Goal: Information Seeking & Learning: Check status

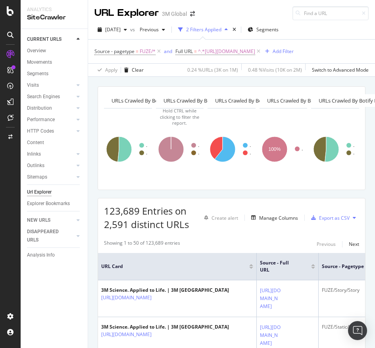
scroll to position [12, 0]
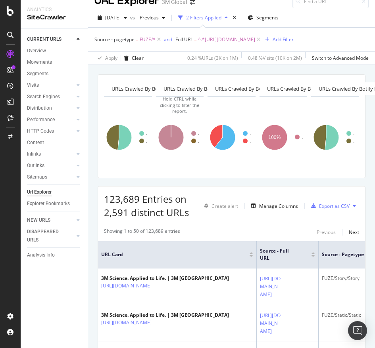
click at [255, 44] on span "^.*[URL][DOMAIN_NAME]" at bounding box center [226, 39] width 57 height 11
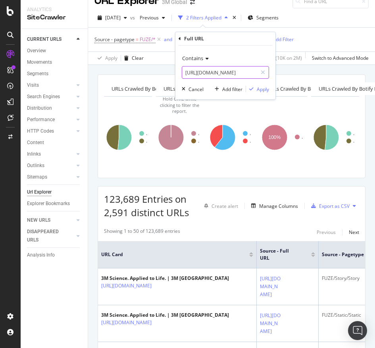
paste input ".[DOMAIN_NAME][URL]"
click at [205, 76] on input "[URL][DOMAIN_NAME]" at bounding box center [219, 72] width 75 height 13
type input "[URL][DOMAIN_NAME]"
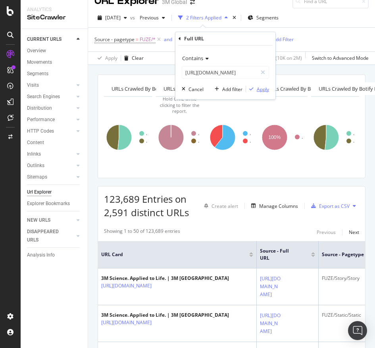
click at [267, 88] on div "Apply" at bounding box center [262, 89] width 12 height 7
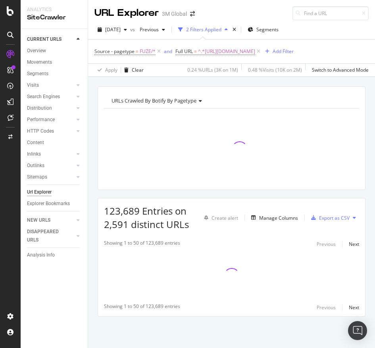
scroll to position [6, 0]
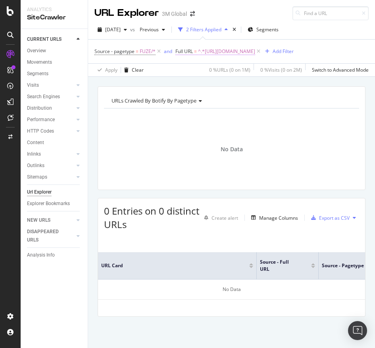
click at [255, 46] on span "^.*[URL][DOMAIN_NAME]" at bounding box center [226, 51] width 57 height 11
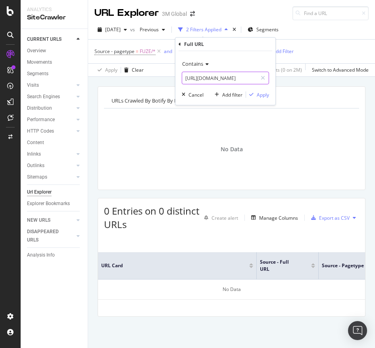
paste input "232"
click at [254, 73] on input "[URL][DOMAIN_NAME]" at bounding box center [219, 78] width 75 height 13
type input "[URL][DOMAIN_NAME]"
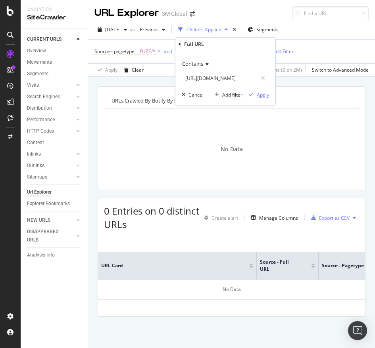
click at [263, 98] on div "Apply" at bounding box center [262, 95] width 12 height 7
click at [263, 98] on div "URLs Crawled By Botify By pagetype Chart (by Value) Table Expand Export as CSV …" at bounding box center [232, 138] width 268 height 104
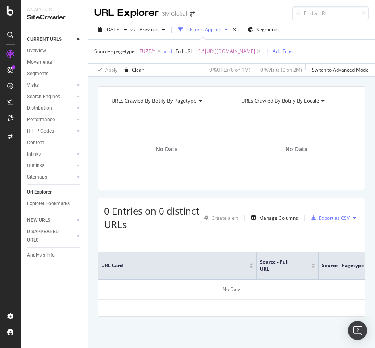
click at [255, 53] on span "^.*[URL][DOMAIN_NAME]" at bounding box center [226, 51] width 57 height 11
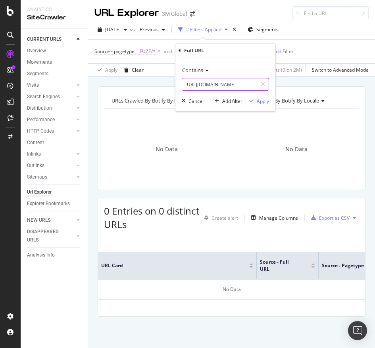
click at [219, 85] on input "[URL][DOMAIN_NAME]" at bounding box center [219, 84] width 75 height 13
paste input "181"
type input "[URL][DOMAIN_NAME]"
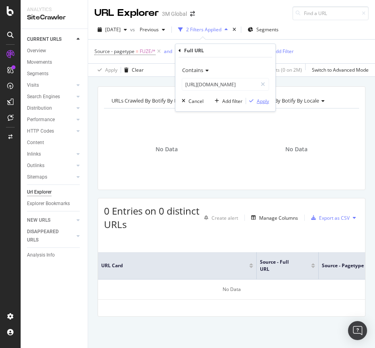
scroll to position [0, 0]
click at [261, 98] on div "Apply" at bounding box center [262, 101] width 12 height 7
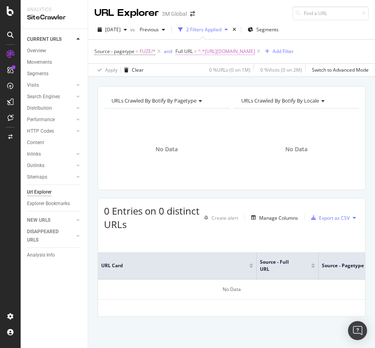
click at [255, 47] on span "^.*[URL][DOMAIN_NAME]" at bounding box center [226, 51] width 57 height 11
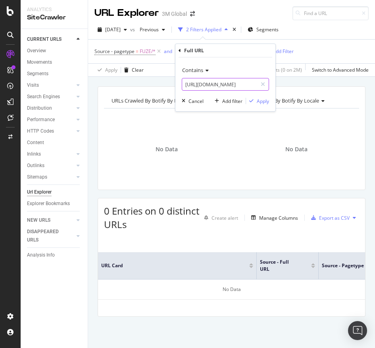
click at [214, 88] on input "[URL][DOMAIN_NAME]" at bounding box center [219, 84] width 75 height 13
paste input "text"
type input "[URL][DOMAIN_NAME]"
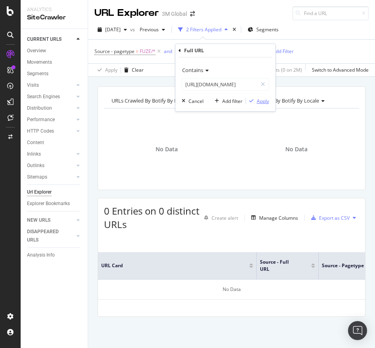
click at [262, 98] on div "Apply" at bounding box center [262, 101] width 12 height 7
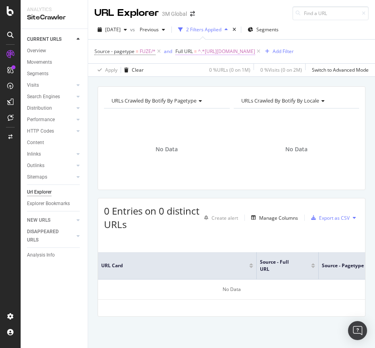
click at [255, 54] on span "^.*[URL][DOMAIN_NAME]" at bounding box center [226, 51] width 57 height 11
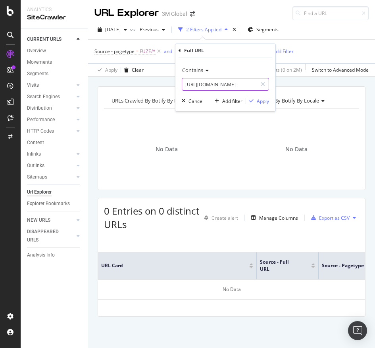
click at [204, 90] on input "[URL][DOMAIN_NAME]" at bounding box center [219, 84] width 75 height 13
paste input "232"
type input "[URL][DOMAIN_NAME]"
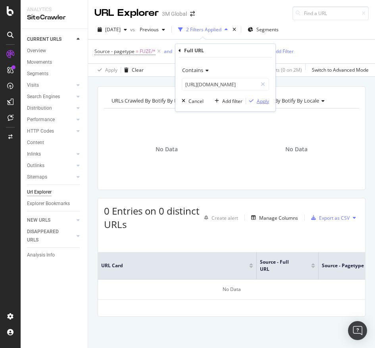
click at [259, 103] on div "Apply" at bounding box center [262, 101] width 12 height 7
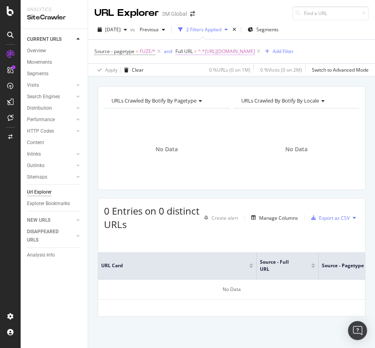
click at [255, 53] on span "^.*[URL][DOMAIN_NAME]" at bounding box center [226, 51] width 57 height 11
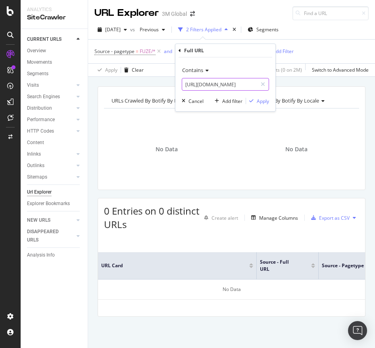
click at [245, 79] on input "[URL][DOMAIN_NAME]" at bounding box center [219, 84] width 75 height 13
paste input "[DOMAIN_NAME][URL]"
type input "[URL][DOMAIN_NAME]"
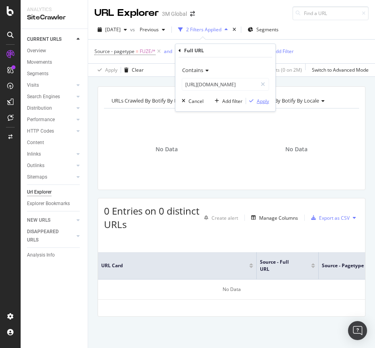
click at [261, 100] on div "Apply" at bounding box center [262, 101] width 12 height 7
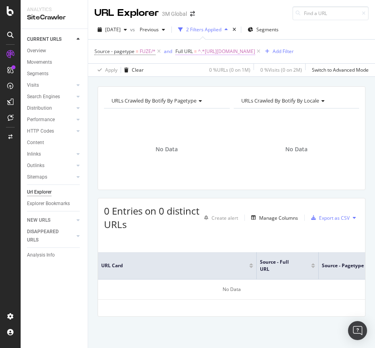
click at [255, 50] on span "^.*[URL][DOMAIN_NAME]" at bounding box center [226, 51] width 57 height 11
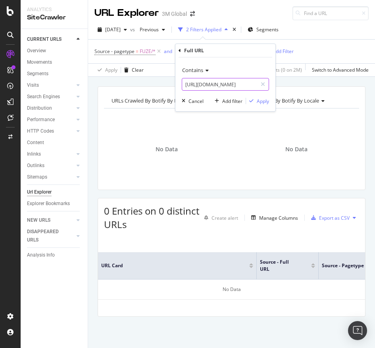
click at [211, 88] on input "[URL][DOMAIN_NAME]" at bounding box center [219, 84] width 75 height 13
paste input "4"
type input "[URL][DOMAIN_NAME]"
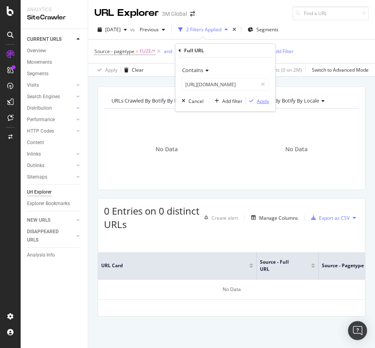
click at [262, 101] on div "Apply" at bounding box center [262, 101] width 12 height 7
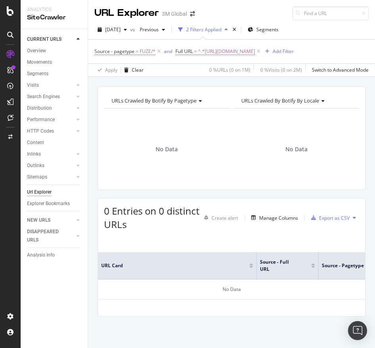
click at [262, 101] on span "URLs Crawled By Botify By locale" at bounding box center [280, 100] width 78 height 7
click at [255, 52] on span "^.*[URL][DOMAIN_NAME]" at bounding box center [226, 51] width 57 height 11
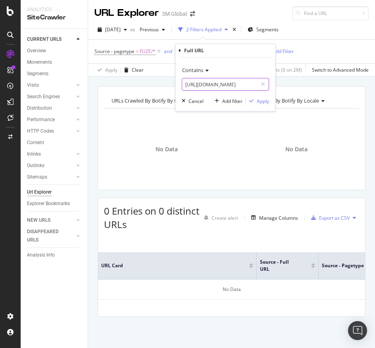
click at [212, 78] on input "[URL][DOMAIN_NAME]" at bounding box center [219, 84] width 75 height 13
paste input "9"
type input "[URL][DOMAIN_NAME]"
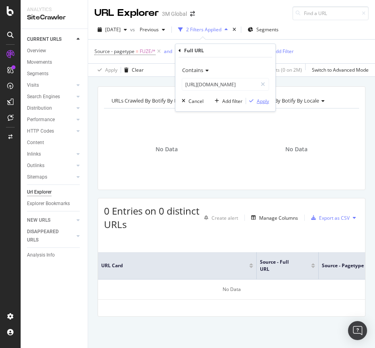
click at [262, 99] on div "Apply" at bounding box center [262, 101] width 12 height 7
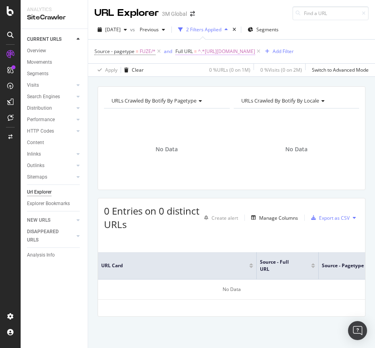
click at [255, 48] on span "^.*[URL][DOMAIN_NAME]" at bounding box center [226, 51] width 57 height 11
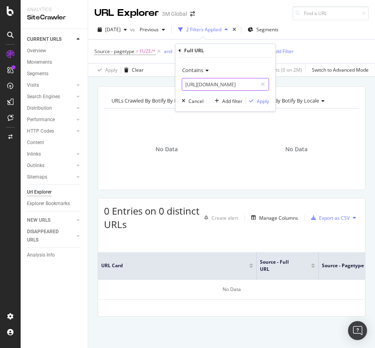
paste input ".[DOMAIN_NAME][URL]"
click at [227, 85] on input "[URL][DOMAIN_NAME]" at bounding box center [219, 84] width 75 height 13
type input "[URL][DOMAIN_NAME]"
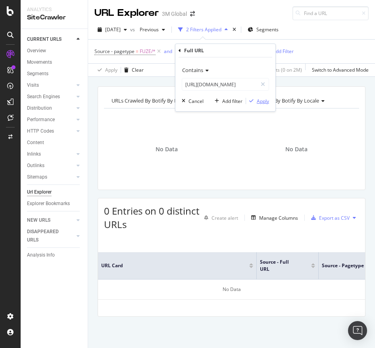
click at [261, 101] on div "Apply" at bounding box center [262, 101] width 12 height 7
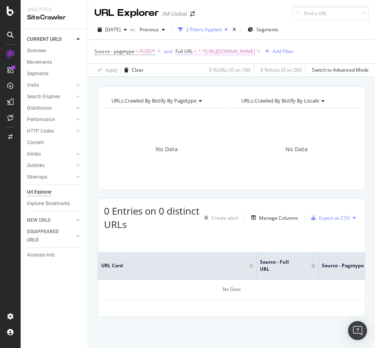
click at [255, 46] on span "^.*[URL][DOMAIN_NAME]" at bounding box center [226, 51] width 57 height 11
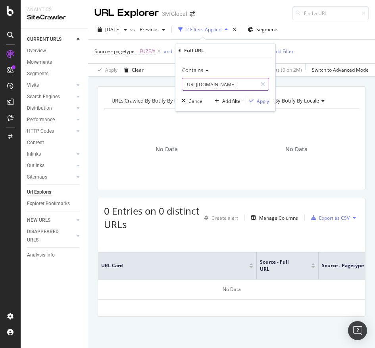
click at [214, 78] on input "[URL][DOMAIN_NAME]" at bounding box center [219, 84] width 75 height 13
paste input "4"
type input "[URL][DOMAIN_NAME]"
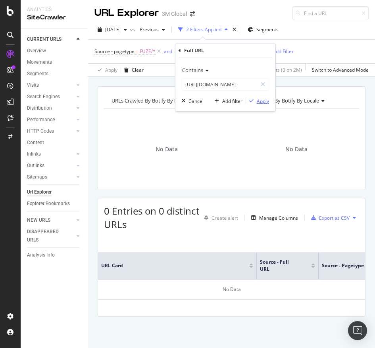
click at [260, 100] on div "Apply" at bounding box center [262, 101] width 12 height 7
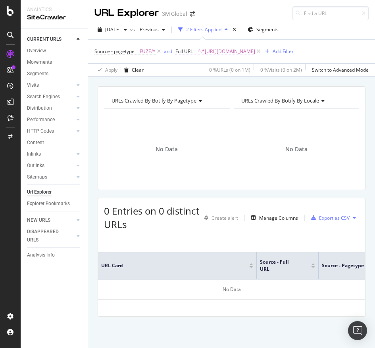
click at [255, 48] on span "^.*[URL][DOMAIN_NAME]" at bounding box center [226, 51] width 57 height 11
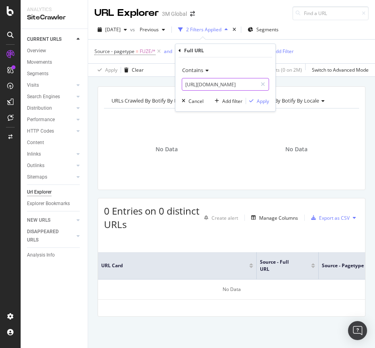
click at [220, 80] on input "[URL][DOMAIN_NAME]" at bounding box center [219, 84] width 75 height 13
paste input "sg/3M/en_SG/p/dc/v100958153"
type input "[URL][DOMAIN_NAME]"
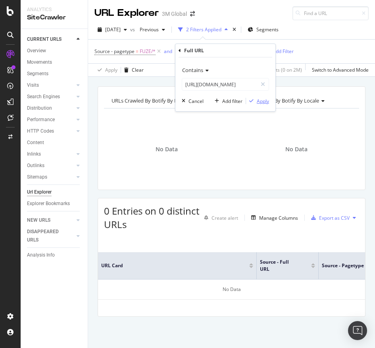
click at [266, 101] on div "Apply" at bounding box center [262, 101] width 12 height 7
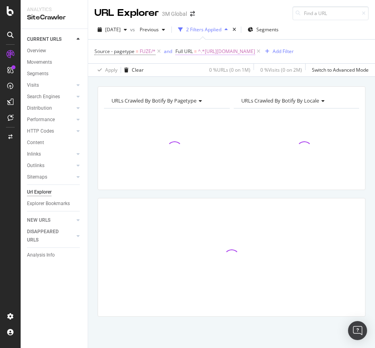
click at [255, 48] on span "^.*[URL][DOMAIN_NAME]" at bounding box center [226, 51] width 57 height 11
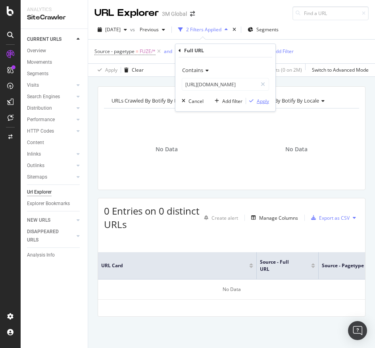
click at [264, 99] on div "Apply" at bounding box center [262, 101] width 12 height 7
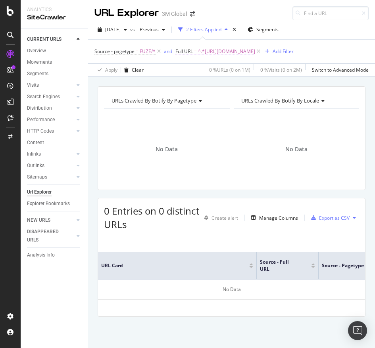
click at [255, 52] on span "^.*[URL][DOMAIN_NAME]" at bounding box center [226, 51] width 57 height 11
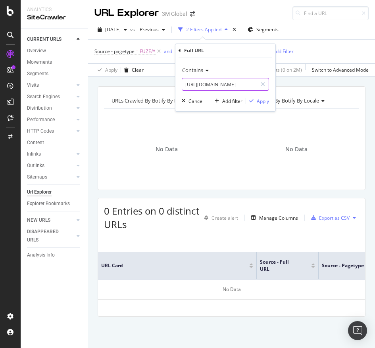
paste input "4"
click at [224, 83] on input "[URL][DOMAIN_NAME]" at bounding box center [219, 84] width 75 height 13
type input "[URL][DOMAIN_NAME]"
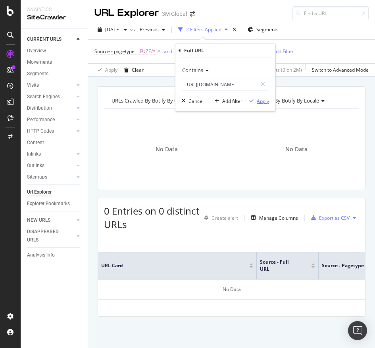
click at [256, 100] on div "Apply" at bounding box center [262, 101] width 12 height 7
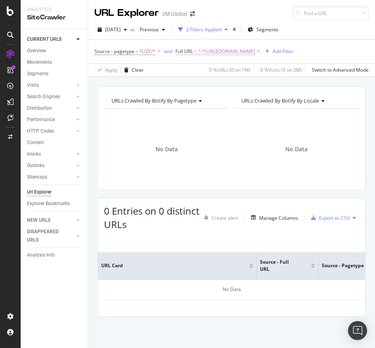
click at [255, 54] on span "^.*[URL][DOMAIN_NAME]" at bounding box center [226, 51] width 57 height 11
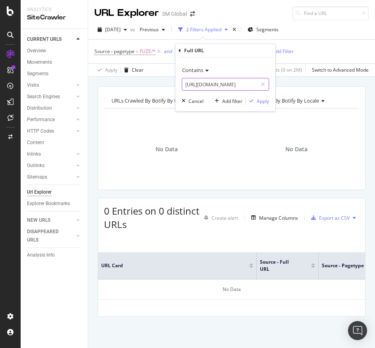
click at [199, 80] on input "[URL][DOMAIN_NAME]" at bounding box center [219, 84] width 75 height 13
paste input "9"
type input "[URL][DOMAIN_NAME]"
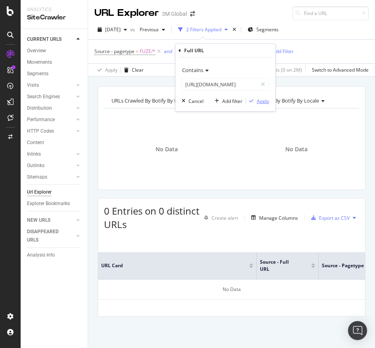
click at [266, 99] on div "Apply" at bounding box center [262, 101] width 12 height 7
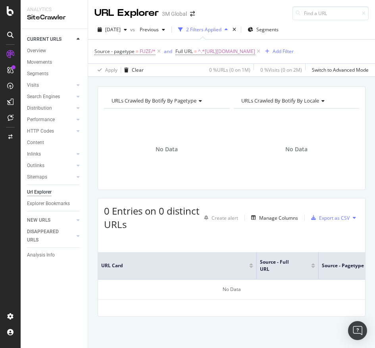
click at [289, 57] on div "Source - pagetype = FUZE/* and Full URL = ^.*[URL][DOMAIN_NAME] Add Filter" at bounding box center [193, 51] width 199 height 11
click at [272, 45] on div "Source - pagetype = FUZE/* and Full URL = ^.*[URL][DOMAIN_NAME] Add Filter" at bounding box center [231, 52] width 274 height 24
click at [255, 56] on span "^.*[URL][DOMAIN_NAME]" at bounding box center [226, 51] width 57 height 11
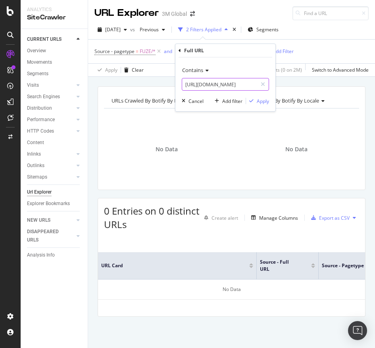
click at [217, 90] on input "[URL][DOMAIN_NAME]" at bounding box center [219, 84] width 75 height 13
paste input "[DOMAIN_NAME][URL]"
type input "[URL][DOMAIN_NAME]"
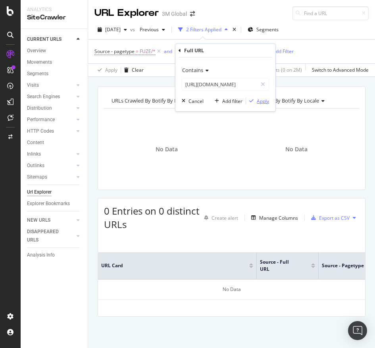
click at [261, 99] on div "Apply" at bounding box center [262, 101] width 12 height 7
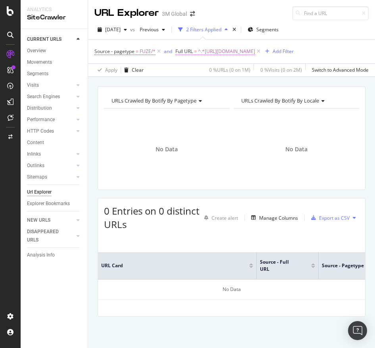
click at [255, 49] on span "^.*[URL][DOMAIN_NAME]" at bounding box center [226, 51] width 57 height 11
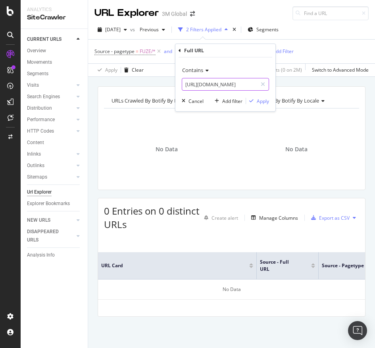
click at [227, 81] on input "[URL][DOMAIN_NAME]" at bounding box center [219, 84] width 75 height 13
paste input "4"
type input "[URL][DOMAIN_NAME]"
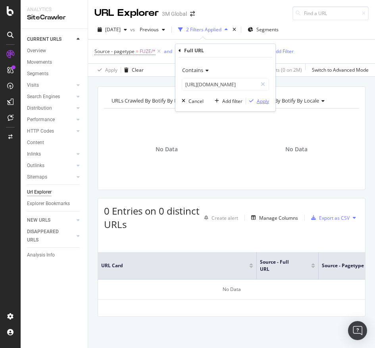
click at [268, 97] on button "Apply" at bounding box center [257, 101] width 23 height 8
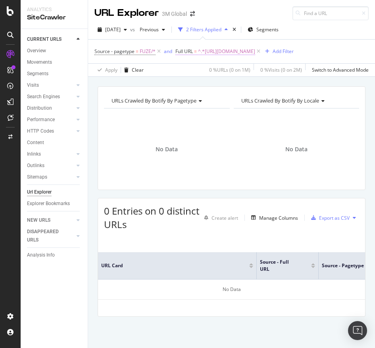
click at [255, 53] on span "^.*[URL][DOMAIN_NAME]" at bounding box center [226, 51] width 57 height 11
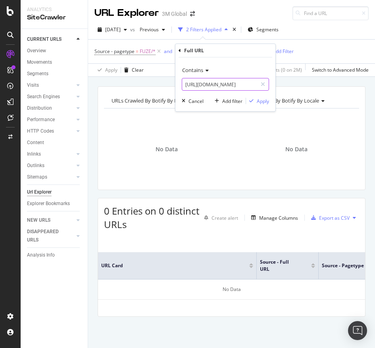
paste input "9"
click at [256, 79] on input "[URL][DOMAIN_NAME]" at bounding box center [219, 84] width 75 height 13
type input "[URL][DOMAIN_NAME]"
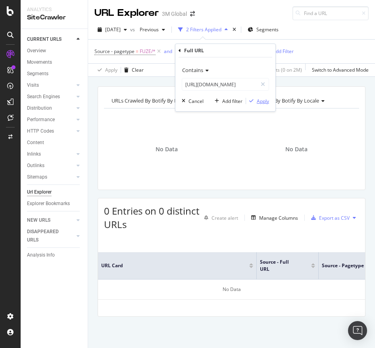
click at [262, 100] on div "Apply" at bounding box center [262, 101] width 12 height 7
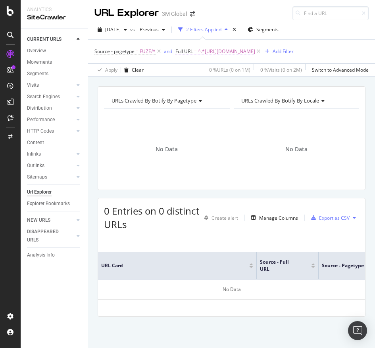
click at [255, 51] on span "^.*[URL][DOMAIN_NAME]" at bounding box center [226, 51] width 57 height 11
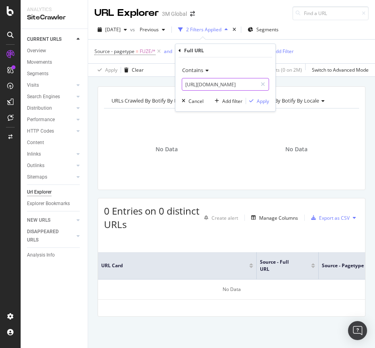
click at [220, 81] on input "[URL][DOMAIN_NAME]" at bounding box center [219, 84] width 75 height 13
paste input ".[DOMAIN_NAME][URL]"
type input "[URL][DOMAIN_NAME]"
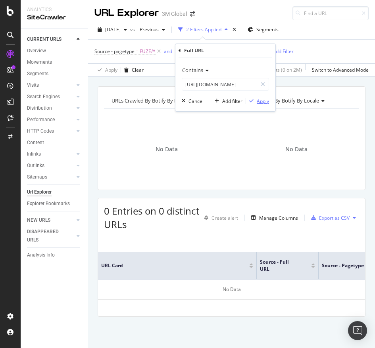
click at [259, 102] on div "Apply" at bounding box center [262, 101] width 12 height 7
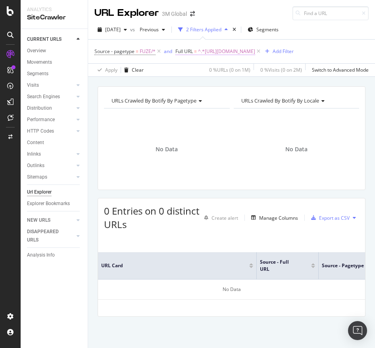
click at [255, 46] on span "^.*[URL][DOMAIN_NAME]" at bounding box center [226, 51] width 57 height 11
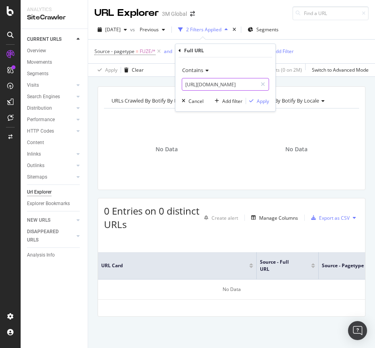
paste input "4"
click at [223, 81] on input "[URL][DOMAIN_NAME]" at bounding box center [219, 84] width 75 height 13
type input "[URL][DOMAIN_NAME]"
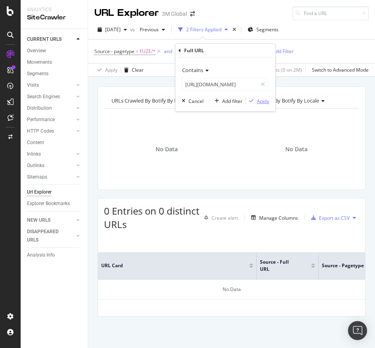
click at [262, 101] on div "Apply" at bounding box center [262, 101] width 12 height 7
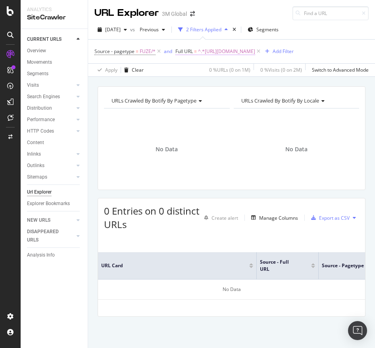
click at [255, 47] on span "^.*[URL][DOMAIN_NAME]" at bounding box center [226, 51] width 57 height 11
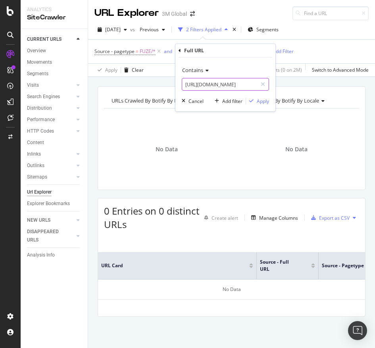
click at [232, 83] on input "[URL][DOMAIN_NAME]" at bounding box center [219, 84] width 75 height 13
paste input "9"
type input "[URL][DOMAIN_NAME]"
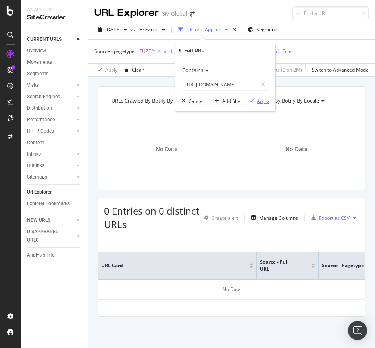
click at [262, 99] on div "Apply" at bounding box center [262, 101] width 12 height 7
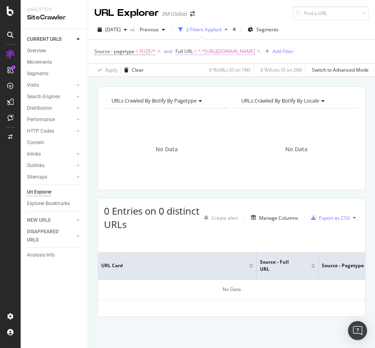
click at [255, 50] on span "^.*[URL][DOMAIN_NAME]" at bounding box center [226, 51] width 57 height 11
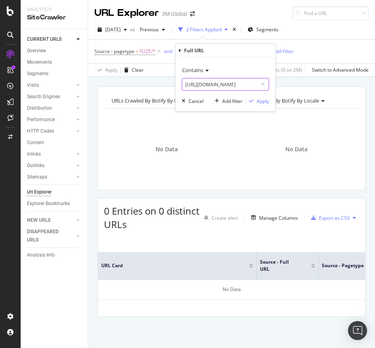
paste input "sg/3M/en_SG/p/dc/v100958153"
click at [221, 82] on input "[URL][DOMAIN_NAME]" at bounding box center [219, 84] width 75 height 13
type input "[URL][DOMAIN_NAME]"
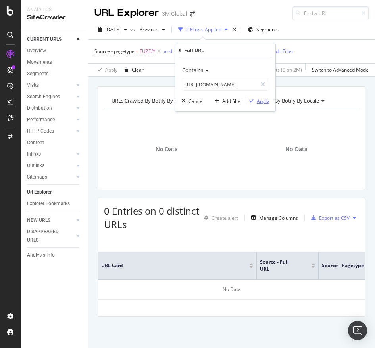
click at [258, 99] on div "Apply" at bounding box center [262, 101] width 12 height 7
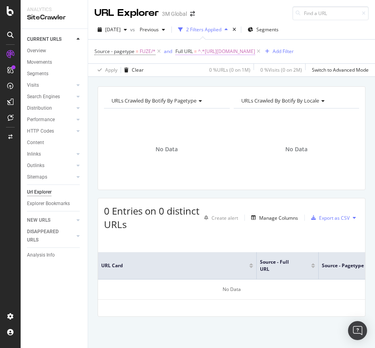
click at [255, 54] on span "^.*[URL][DOMAIN_NAME]" at bounding box center [226, 51] width 57 height 11
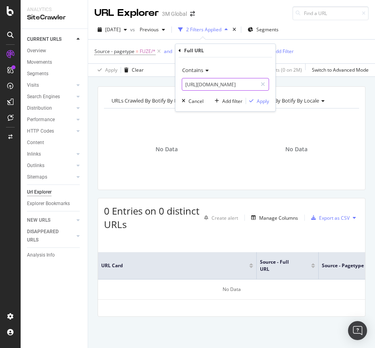
click at [238, 84] on input "[URL][DOMAIN_NAME]" at bounding box center [219, 84] width 75 height 13
paste input "4"
type input "[URL][DOMAIN_NAME]"
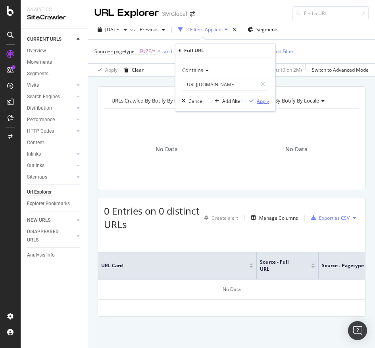
click at [260, 99] on div "Apply" at bounding box center [262, 101] width 12 height 7
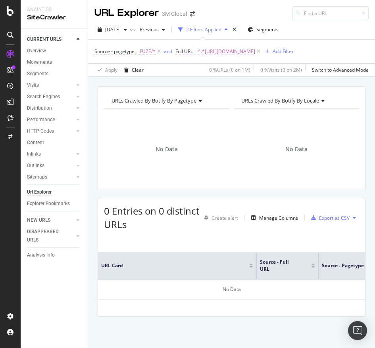
click at [255, 46] on span "^.*[URL][DOMAIN_NAME]" at bounding box center [226, 51] width 57 height 11
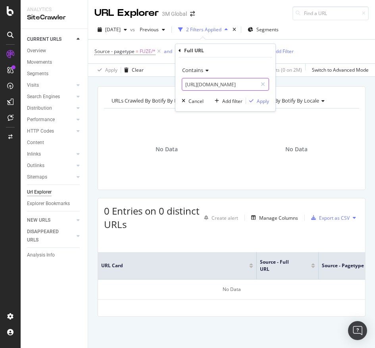
paste input "9"
click at [237, 82] on input "[URL][DOMAIN_NAME]" at bounding box center [219, 84] width 75 height 13
type input "[URL][DOMAIN_NAME]"
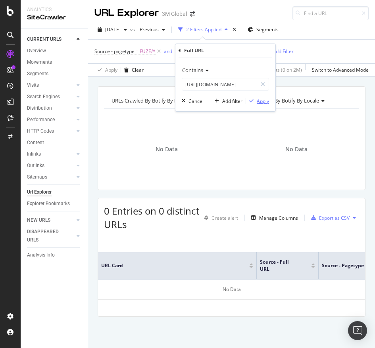
click at [265, 104] on div "Apply" at bounding box center [262, 101] width 12 height 7
